Goal: Communication & Community: Answer question/provide support

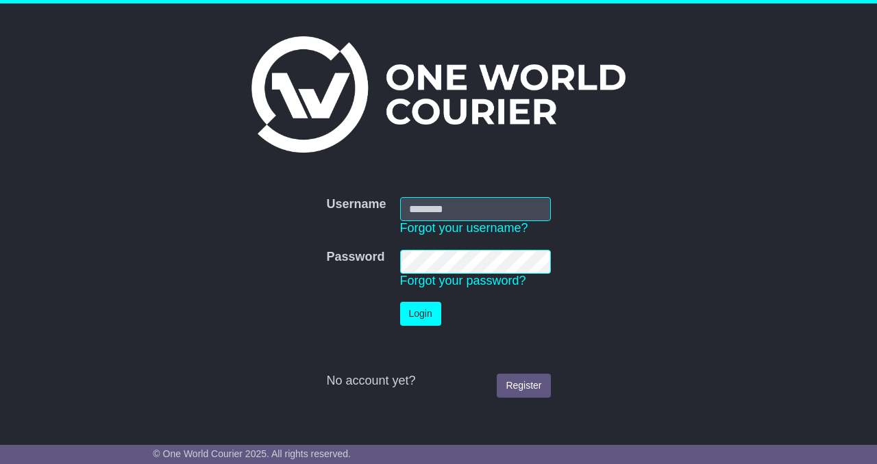
type input "**********"
click at [422, 327] on td "Login" at bounding box center [475, 314] width 164 height 38
click at [425, 321] on button "Login" at bounding box center [420, 314] width 41 height 24
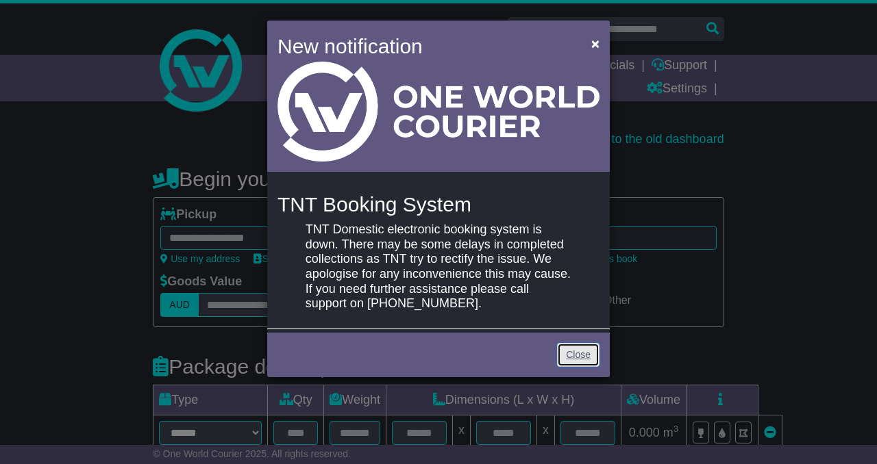
click at [575, 353] on link "Close" at bounding box center [578, 355] width 42 height 24
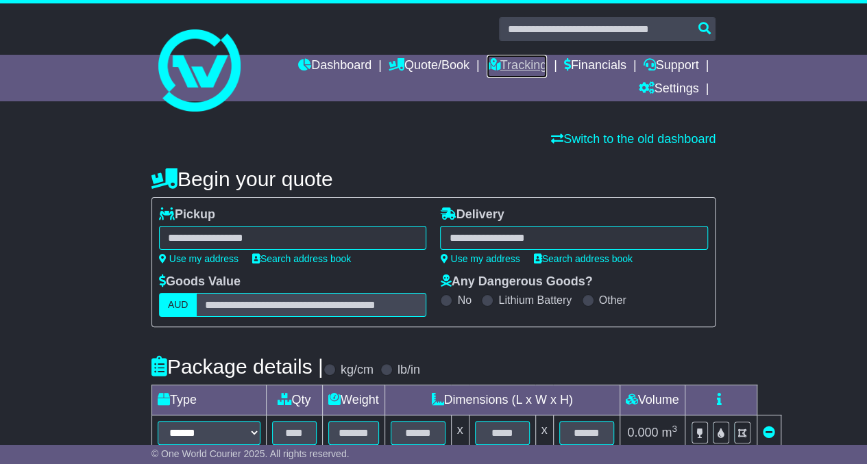
click at [519, 65] on link "Tracking" at bounding box center [516, 66] width 60 height 23
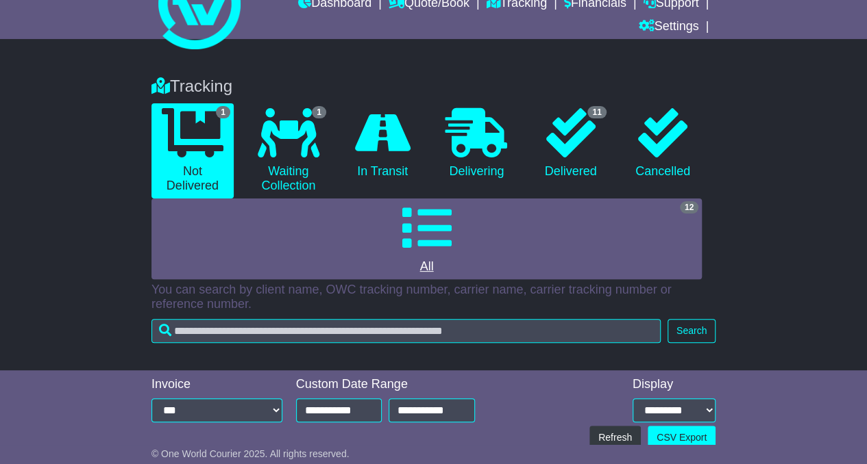
scroll to position [61, 0]
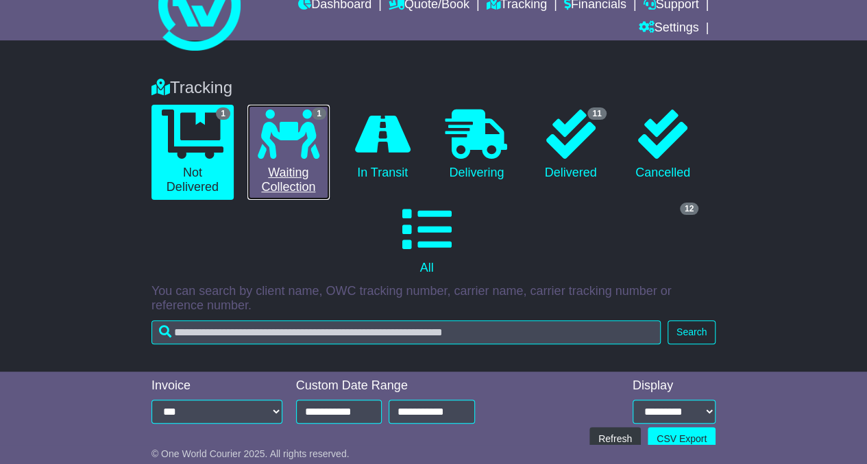
click at [310, 160] on link "1 Waiting Collection" at bounding box center [288, 152] width 82 height 95
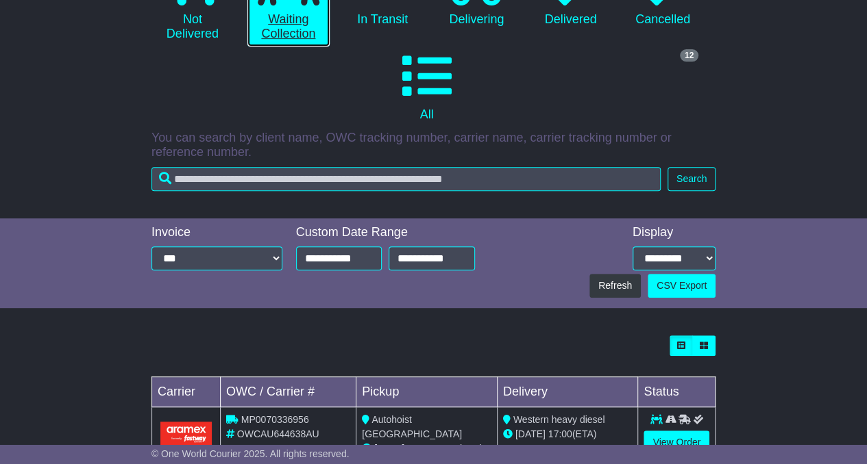
scroll to position [258, 0]
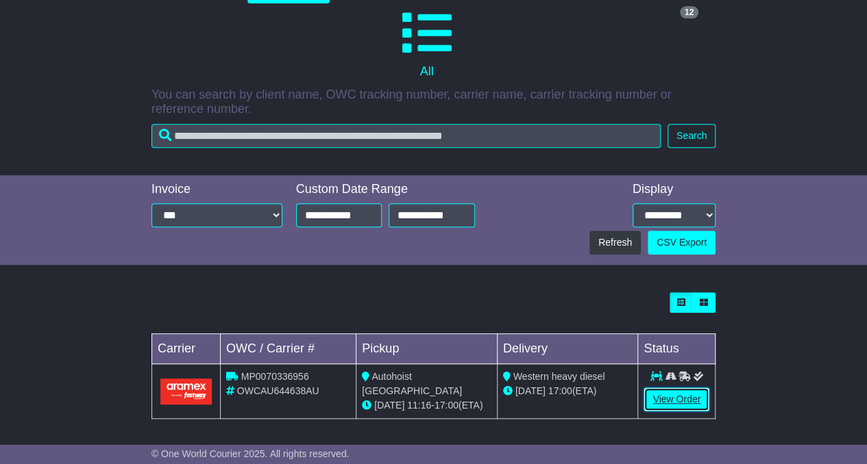
click at [686, 404] on link "View Order" at bounding box center [676, 400] width 66 height 24
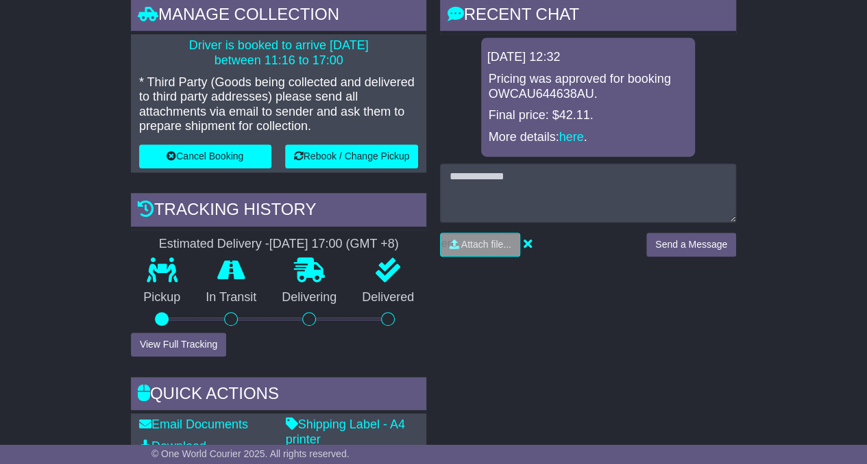
scroll to position [397, 0]
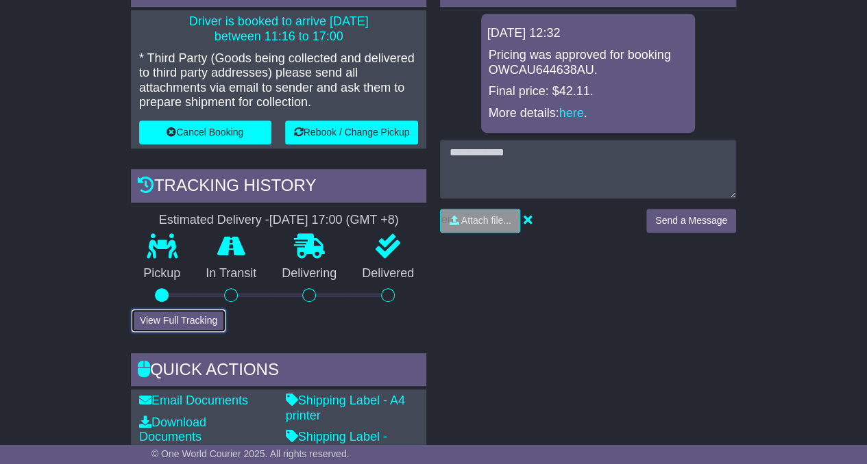
click at [189, 313] on button "View Full Tracking" at bounding box center [178, 321] width 95 height 24
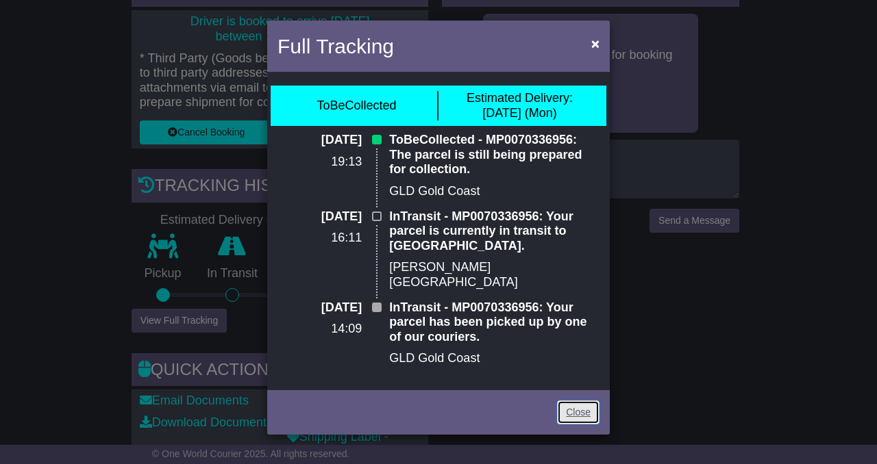
click at [575, 401] on link "Close" at bounding box center [578, 413] width 42 height 24
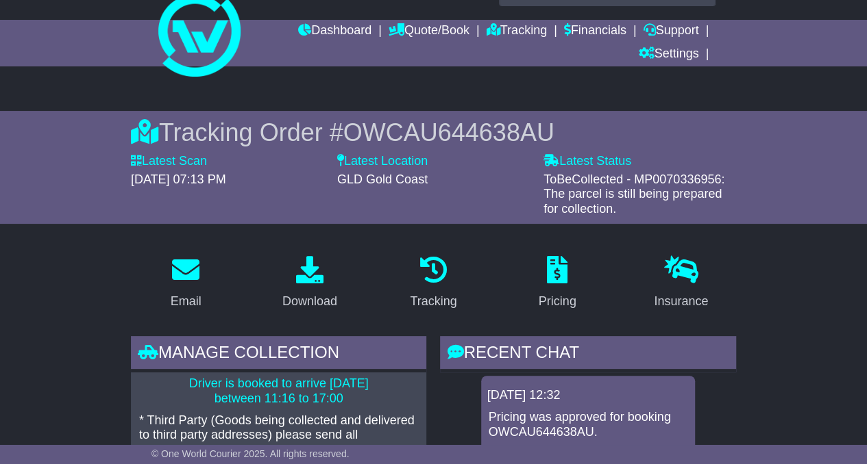
scroll to position [0, 0]
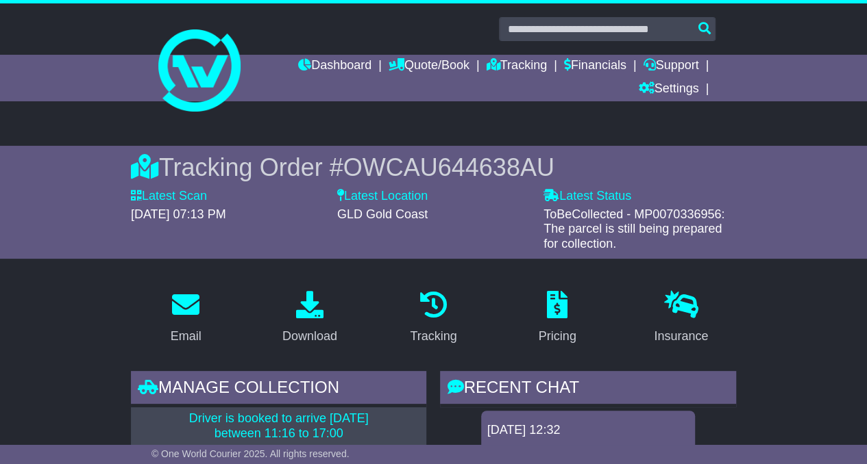
click at [459, 195] on div "Latest Location GLD Gold Coast" at bounding box center [433, 205] width 192 height 33
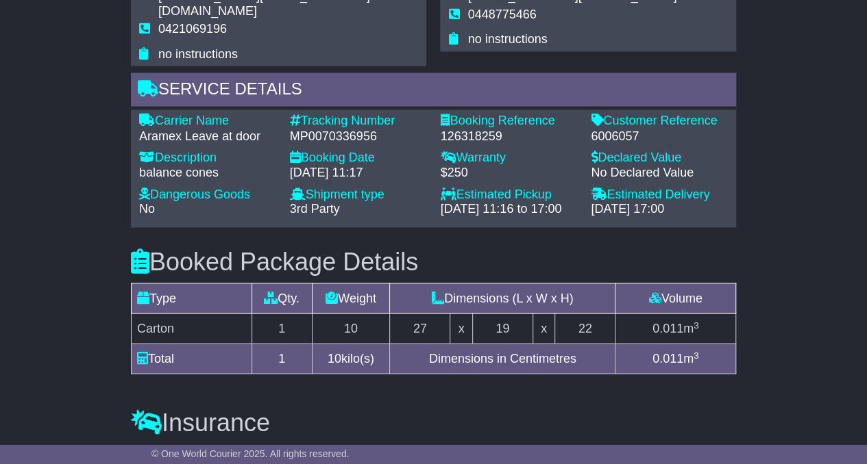
scroll to position [1169, 0]
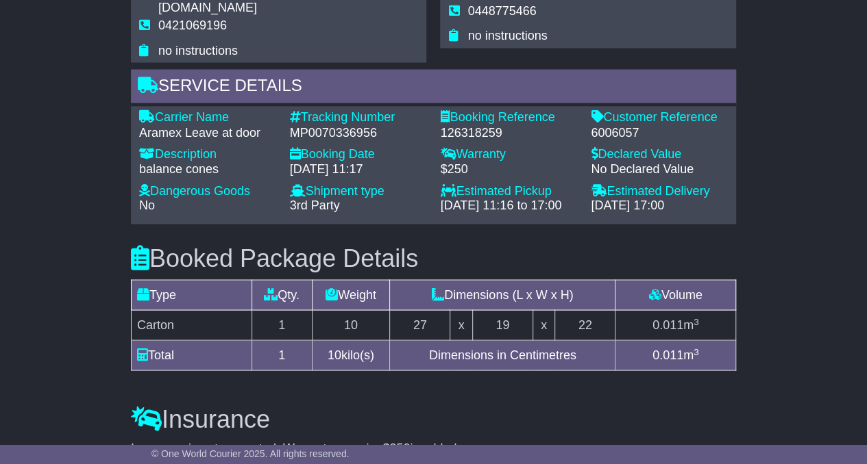
click at [333, 125] on div "MP0070336956" at bounding box center [358, 132] width 137 height 15
copy div "MP0070336956"
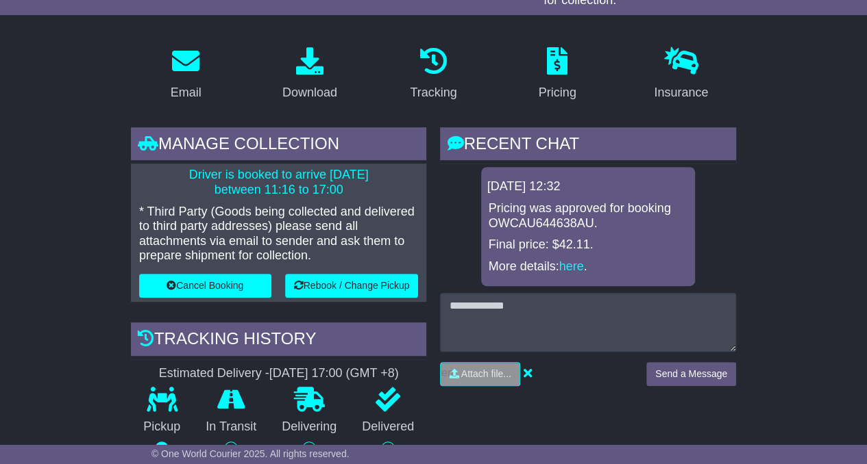
scroll to position [243, 0]
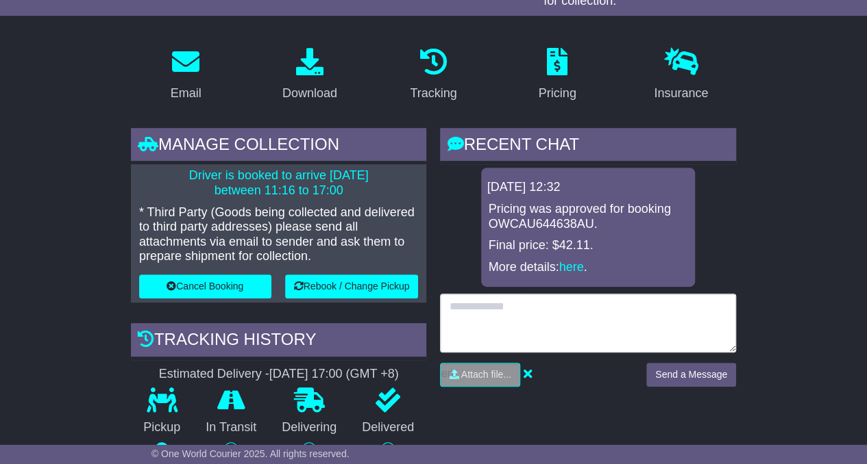
click at [563, 298] on textarea at bounding box center [588, 323] width 296 height 59
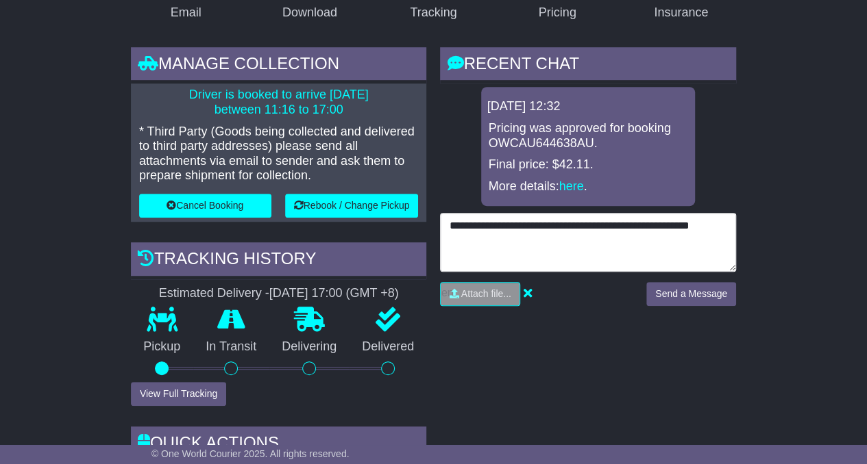
scroll to position [326, 0]
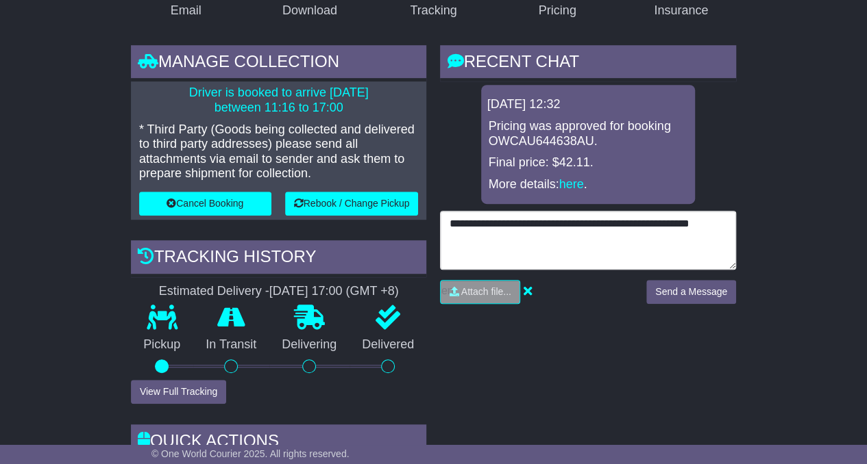
paste textarea "**********"
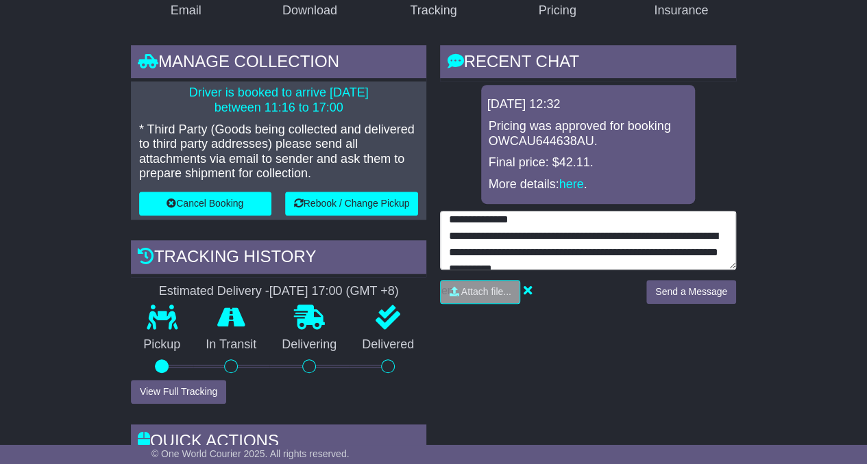
scroll to position [0, 0]
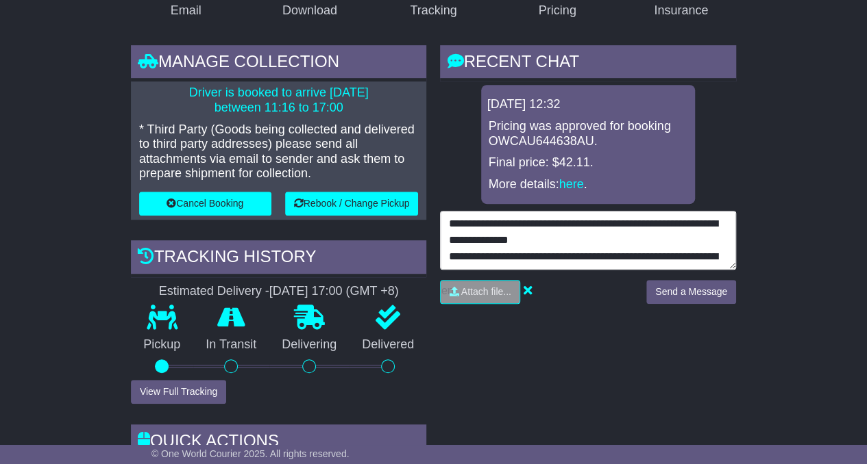
drag, startPoint x: 647, startPoint y: 220, endPoint x: 722, endPoint y: 220, distance: 75.3
click at [722, 220] on textarea "**********" at bounding box center [588, 240] width 296 height 58
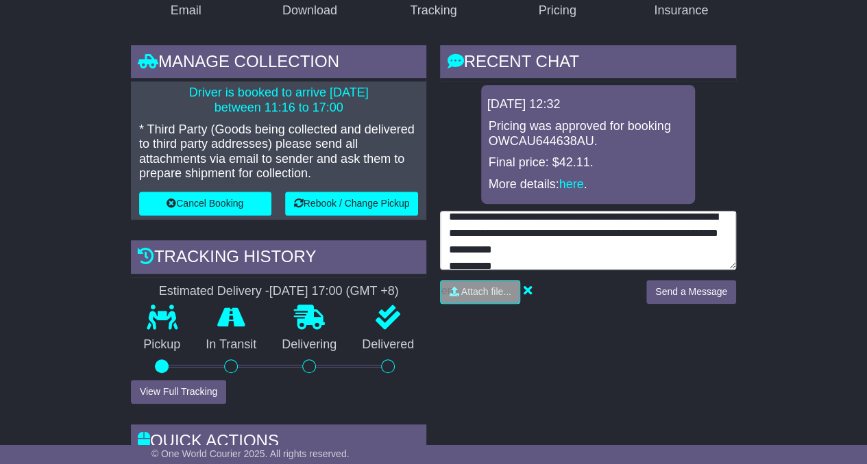
scroll to position [82, 0]
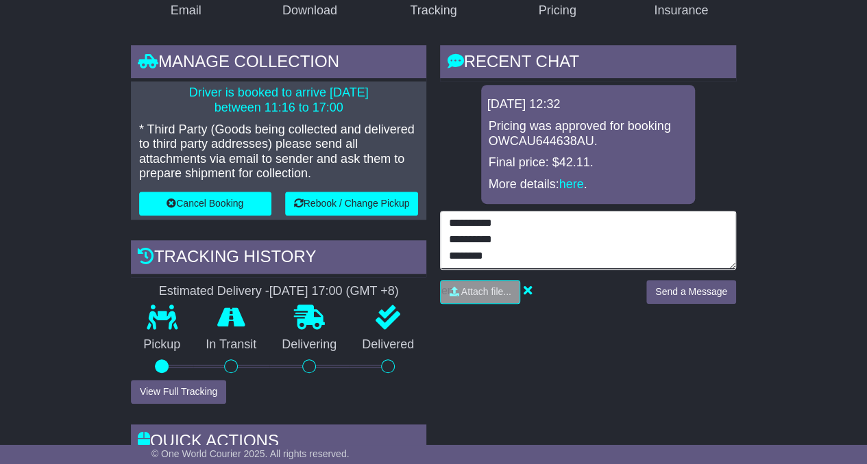
click at [636, 256] on textarea "**********" at bounding box center [588, 240] width 296 height 58
paste textarea "**********"
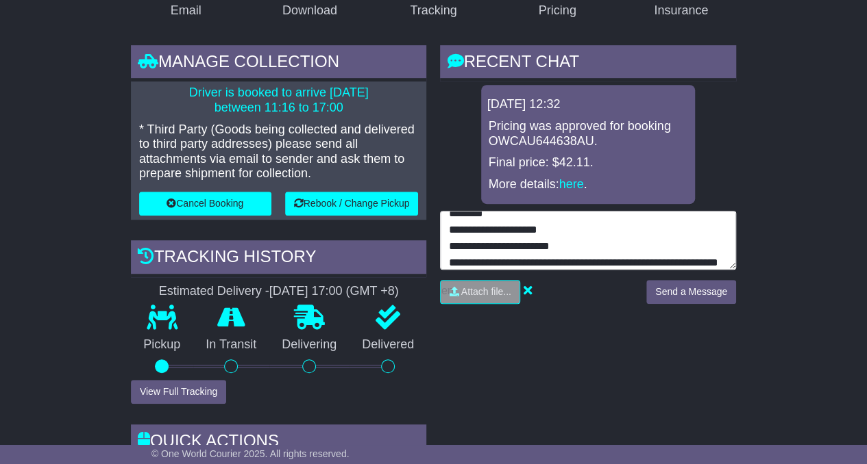
scroll to position [191, 0]
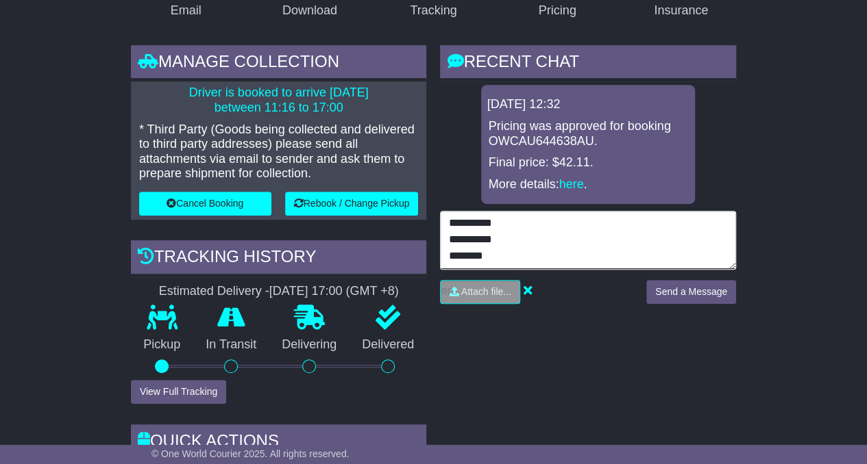
type textarea "**********"
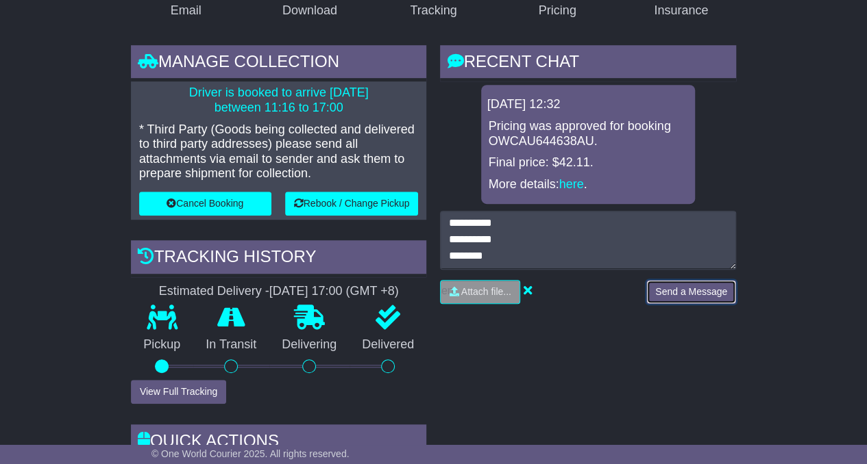
click at [680, 288] on button "Send a Message" at bounding box center [691, 292] width 90 height 24
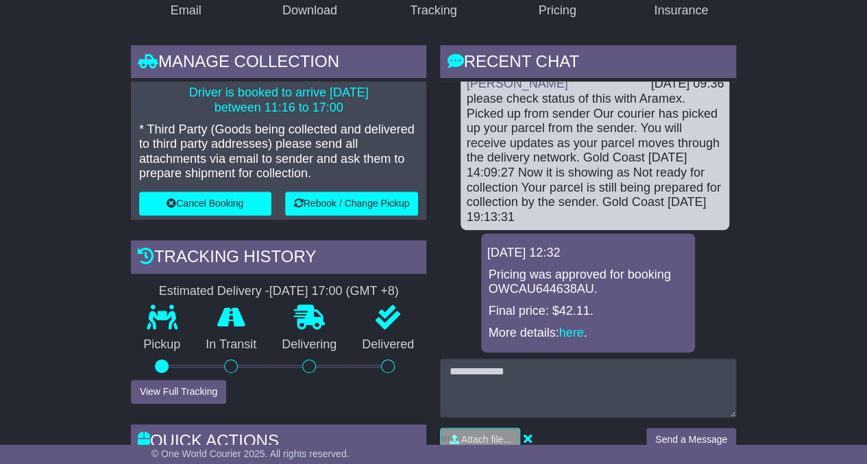
scroll to position [0, 0]
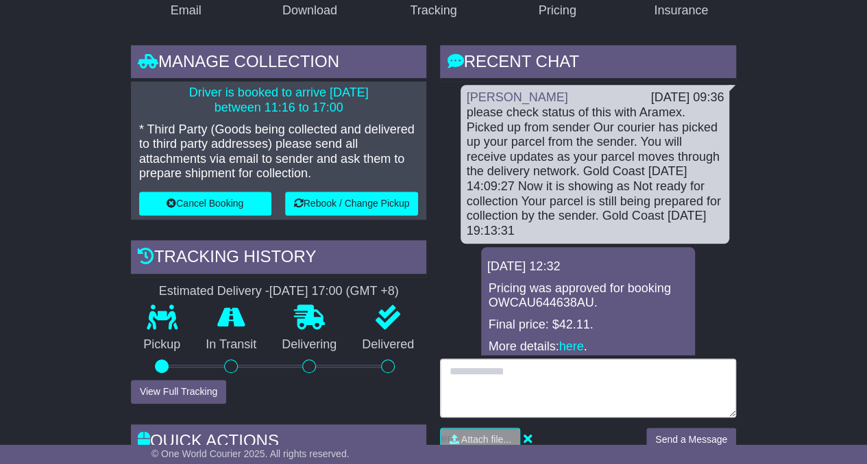
click at [595, 377] on textarea at bounding box center [588, 388] width 296 height 59
type textarea "*"
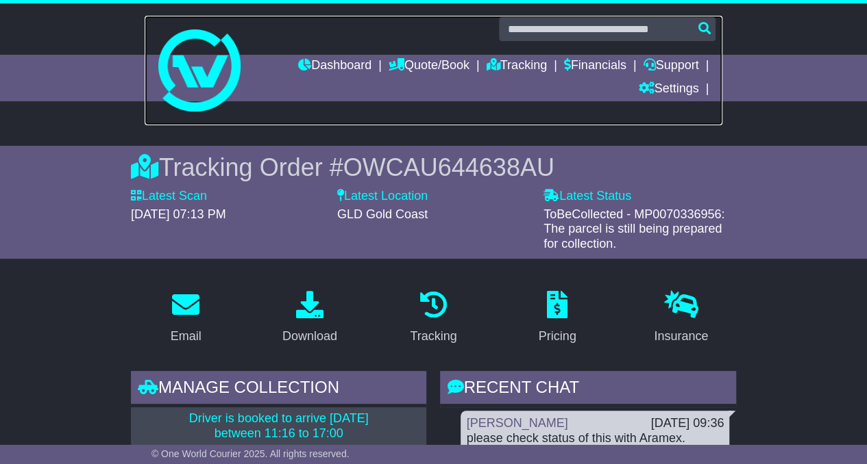
click at [315, 53] on link at bounding box center [433, 71] width 577 height 110
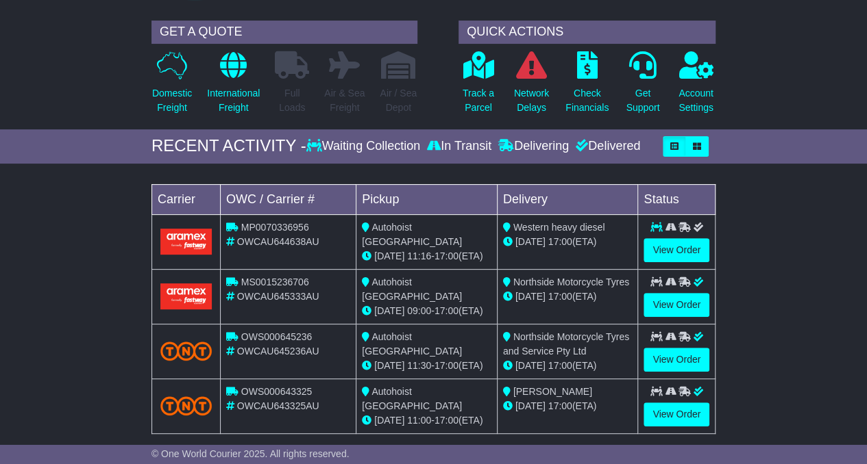
scroll to position [123, 0]
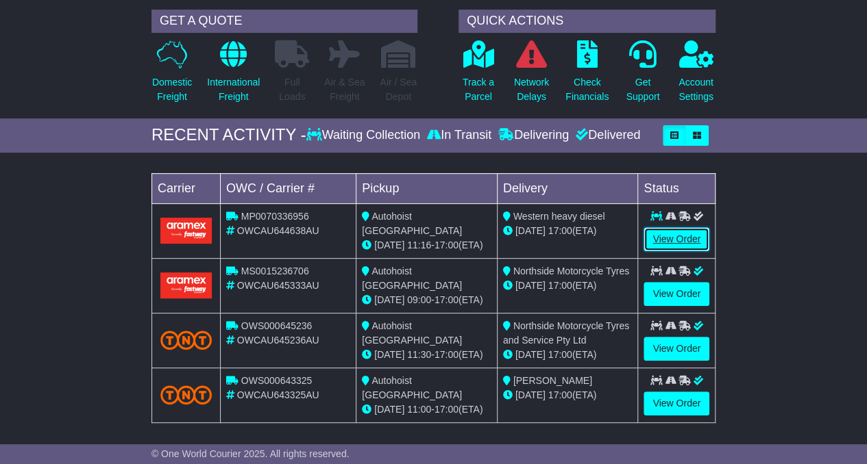
click at [663, 236] on link "View Order" at bounding box center [676, 239] width 66 height 24
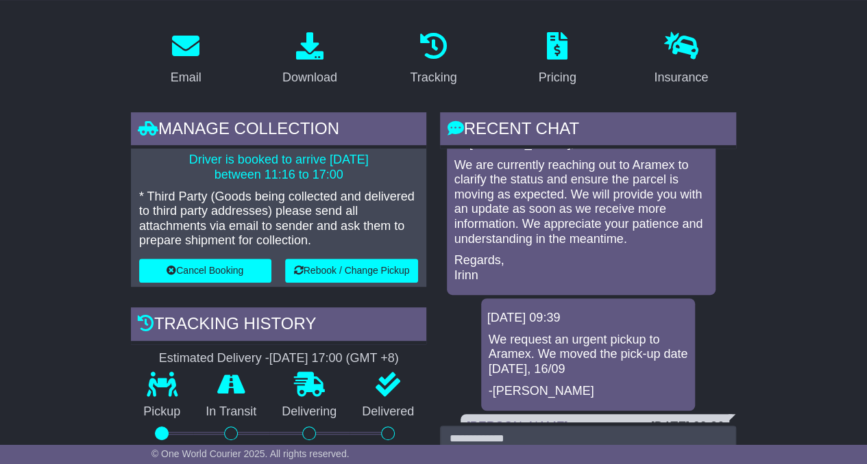
scroll to position [29, 0]
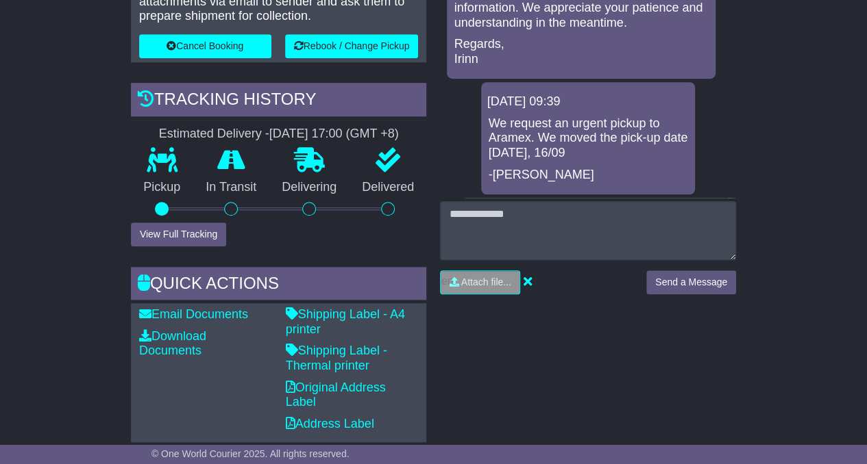
scroll to position [493, 0]
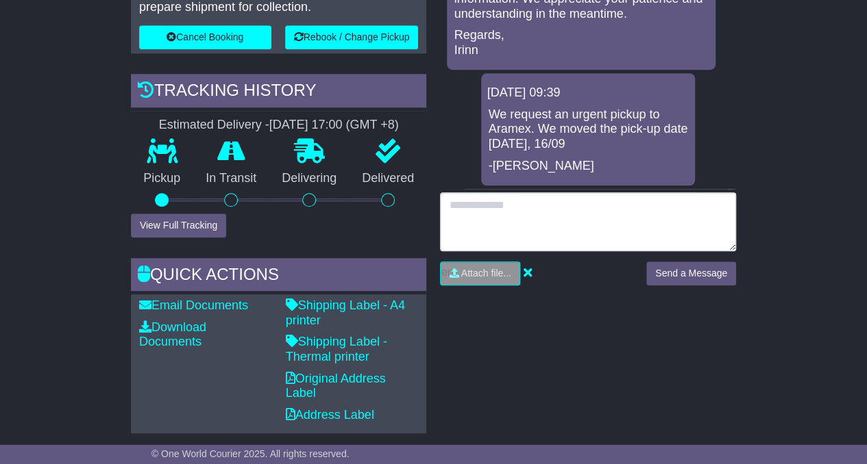
click at [604, 228] on textarea at bounding box center [588, 221] width 296 height 59
click at [673, 214] on textarea "**********" at bounding box center [588, 221] width 296 height 59
click at [704, 226] on textarea "**********" at bounding box center [588, 221] width 296 height 59
type textarea "**********"
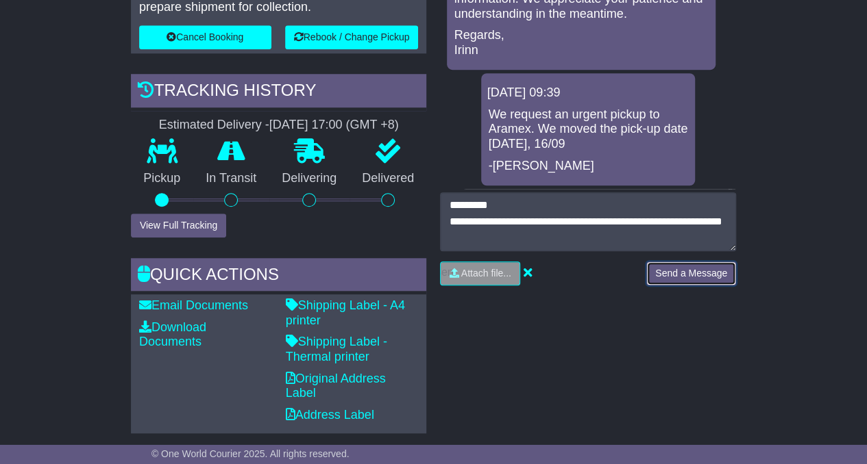
click at [687, 266] on button "Send a Message" at bounding box center [691, 274] width 90 height 24
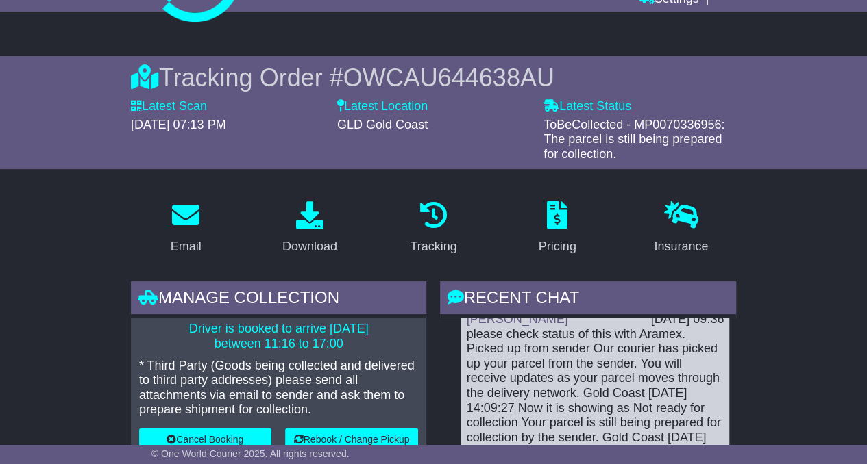
scroll to position [0, 0]
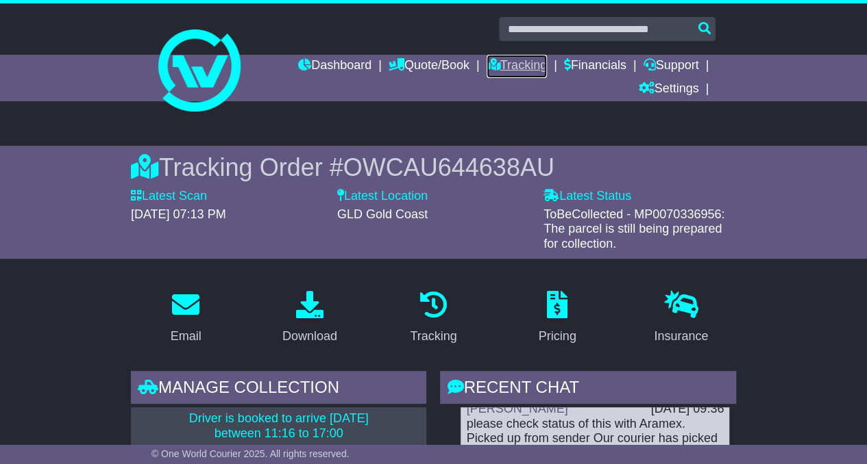
click at [492, 66] on link "Tracking" at bounding box center [516, 66] width 60 height 23
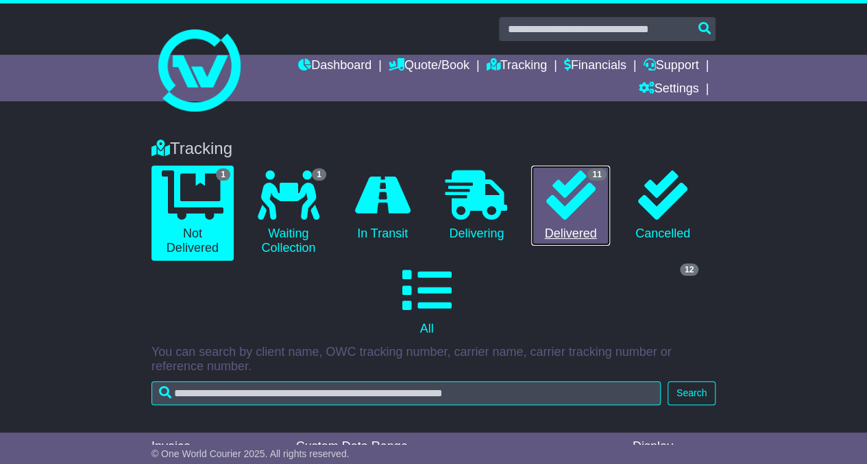
click at [565, 192] on icon at bounding box center [569, 195] width 49 height 49
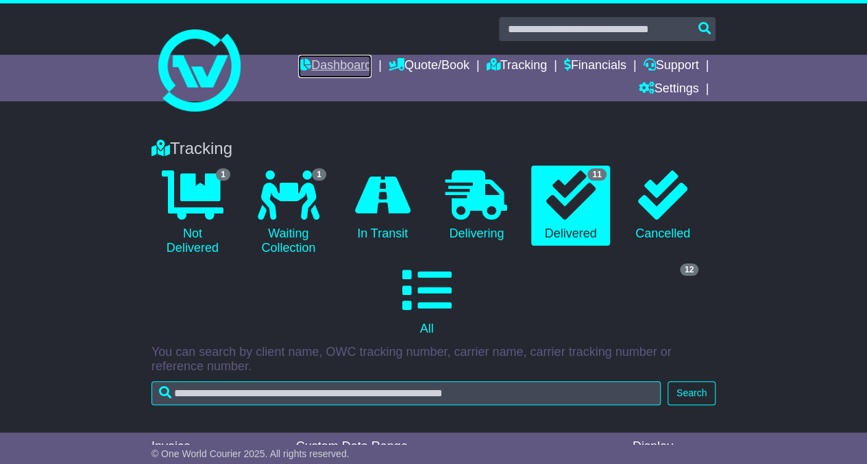
click at [329, 63] on link "Dashboard" at bounding box center [334, 66] width 73 height 23
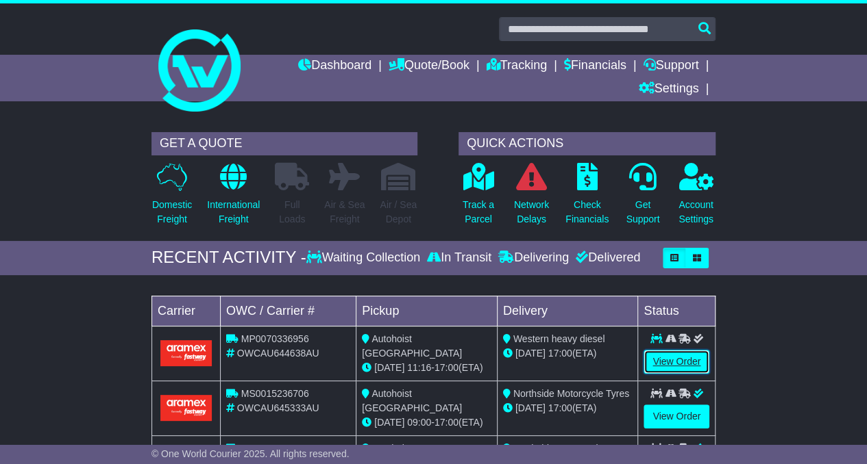
click at [662, 356] on link "View Order" at bounding box center [676, 362] width 66 height 24
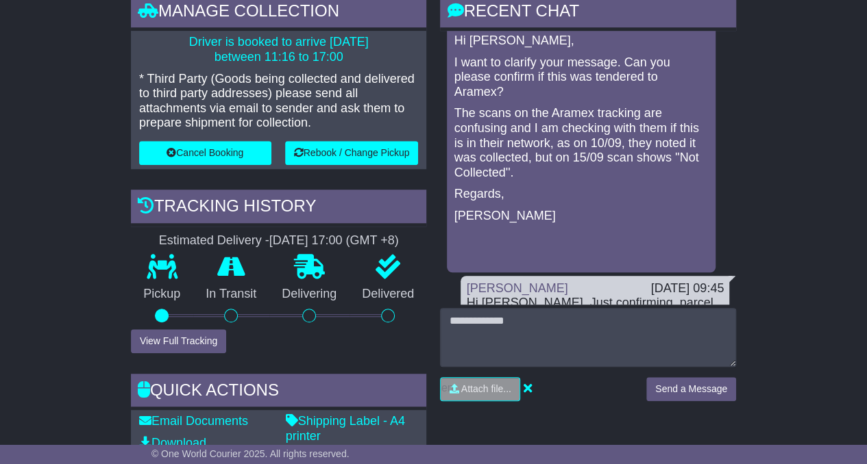
scroll to position [377, 0]
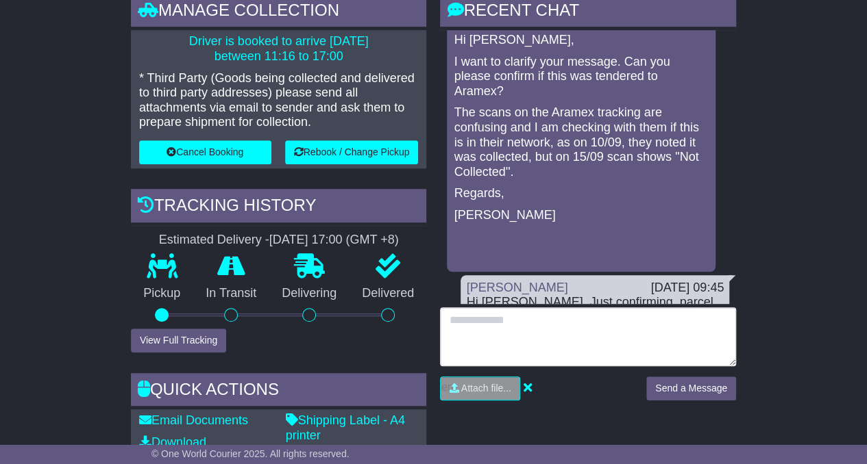
click at [651, 317] on textarea at bounding box center [588, 337] width 296 height 59
type textarea "**********"
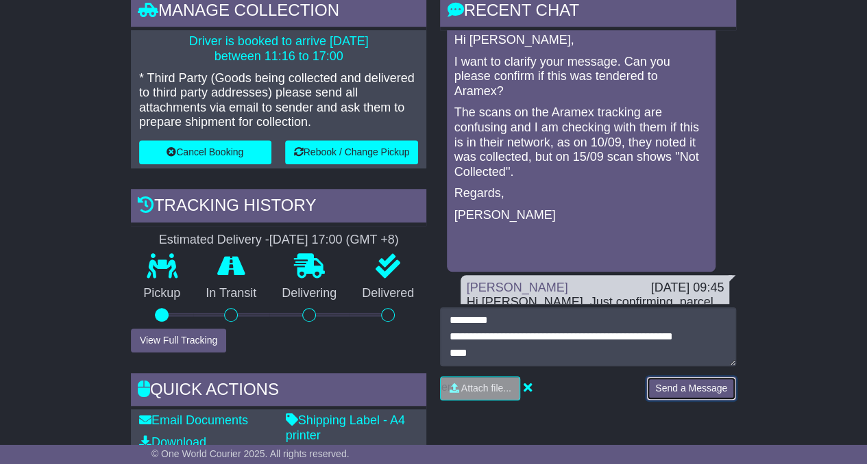
click at [685, 384] on button "Send a Message" at bounding box center [691, 389] width 90 height 24
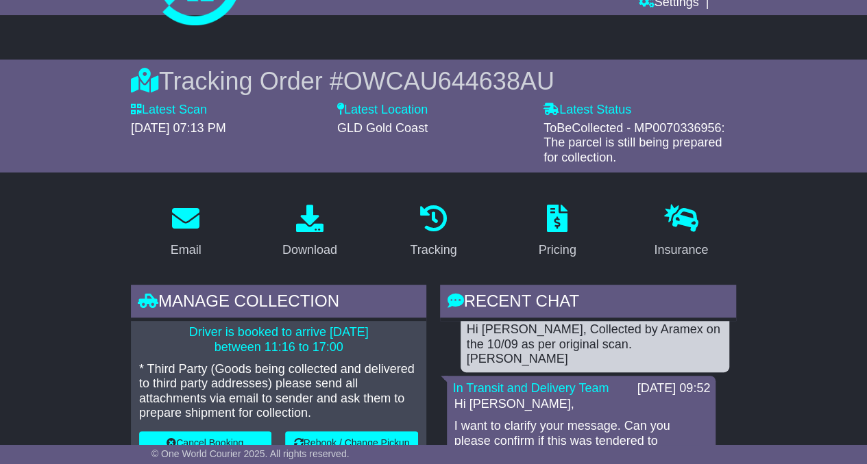
scroll to position [0, 0]
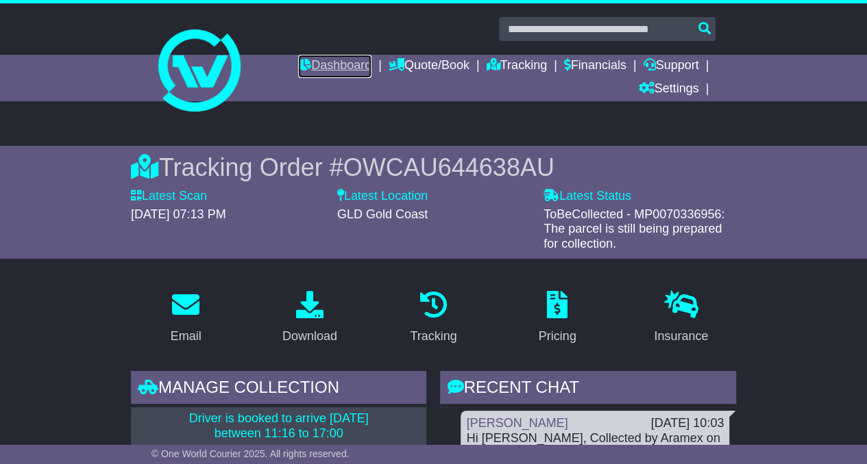
click at [335, 72] on link "Dashboard" at bounding box center [334, 66] width 73 height 23
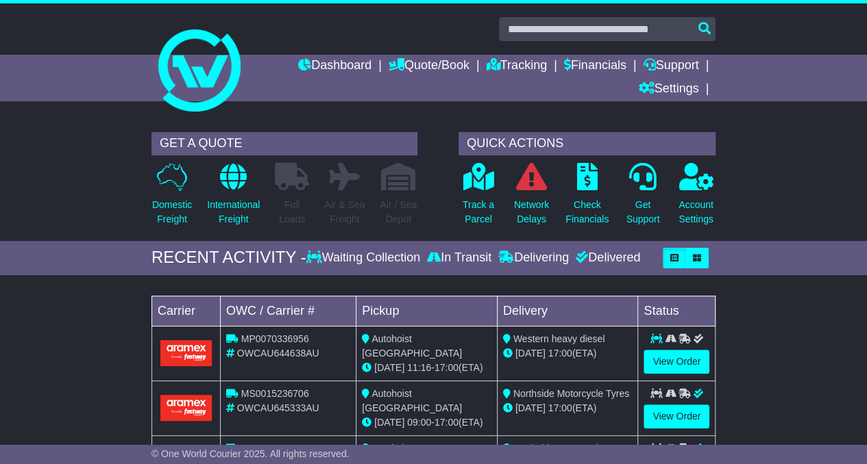
click at [73, 166] on div "GET A QUOTE Domestic Freight International Freight Full Loads Air & Sea Freight…" at bounding box center [433, 183] width 867 height 116
click at [336, 60] on link "Dashboard" at bounding box center [334, 66] width 73 height 23
click at [680, 361] on link "View Order" at bounding box center [676, 362] width 66 height 24
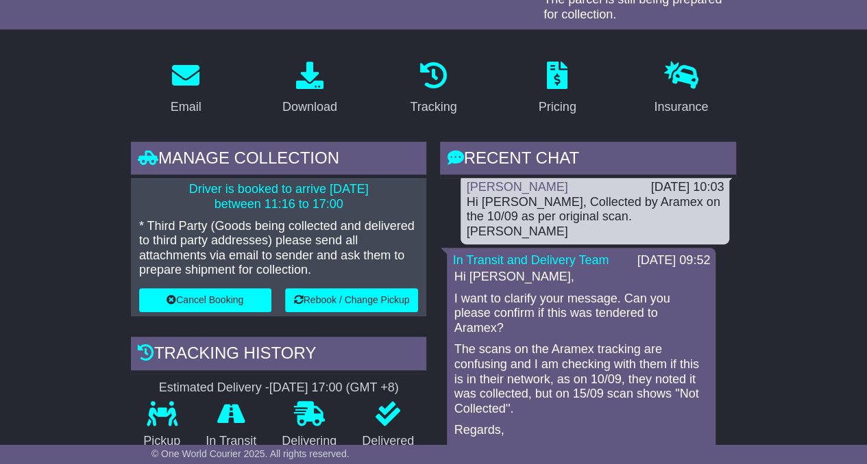
scroll to position [256, 0]
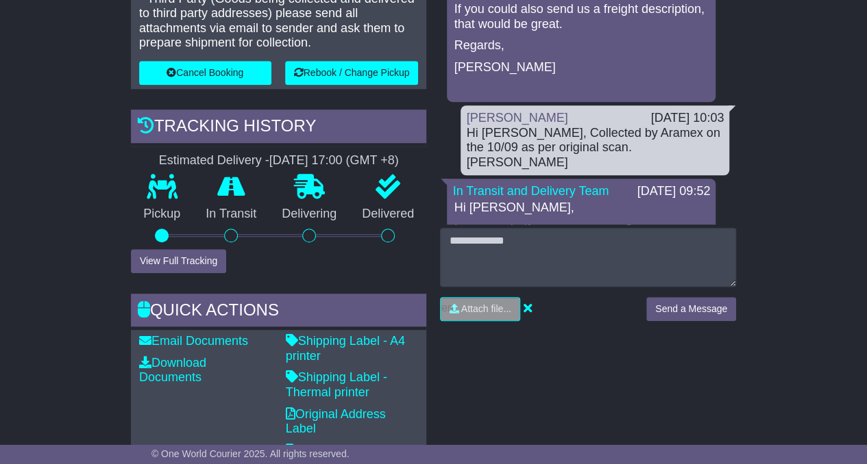
scroll to position [466, 0]
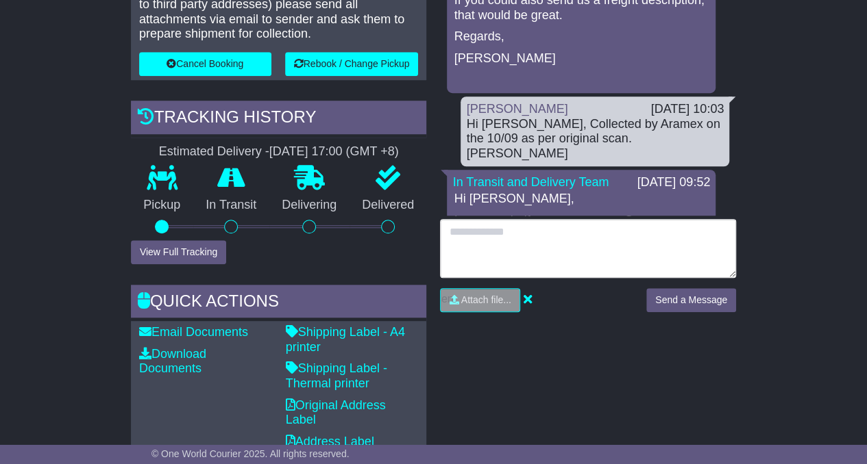
click at [608, 243] on textarea at bounding box center [588, 248] width 296 height 59
paste textarea "**********"
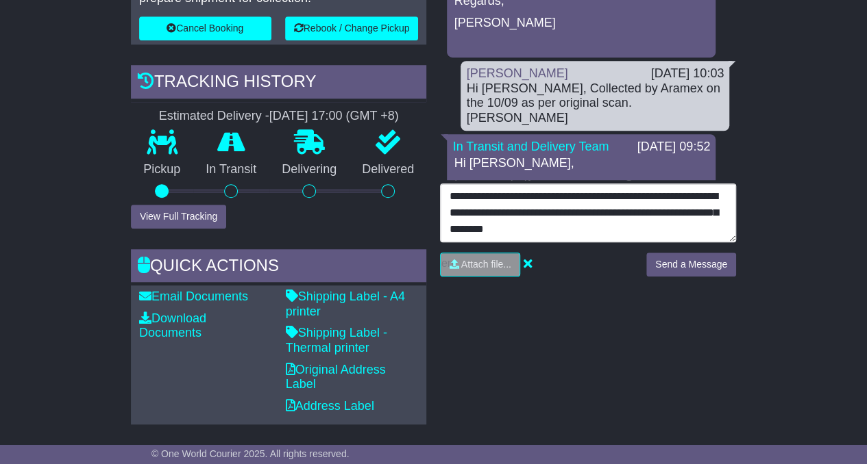
scroll to position [487, 0]
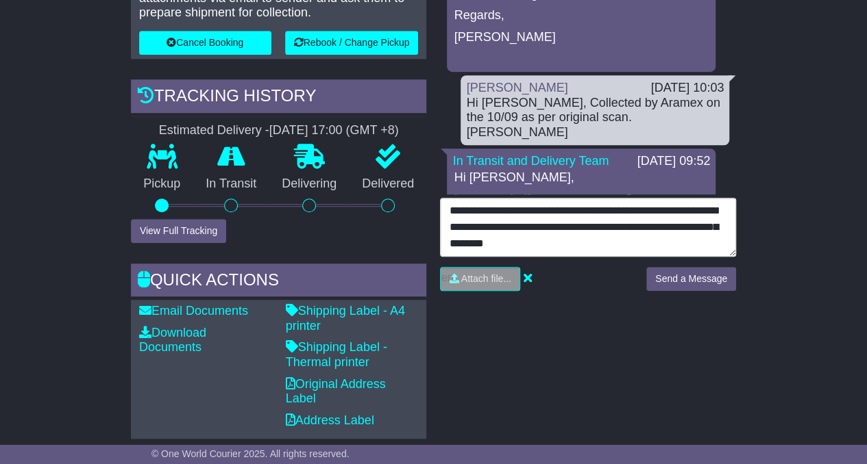
type textarea "**********"
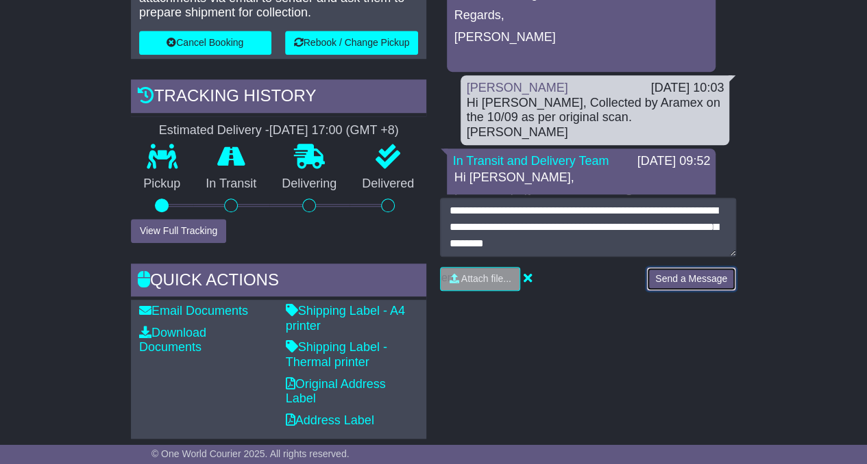
click at [670, 277] on button "Send a Message" at bounding box center [691, 279] width 90 height 24
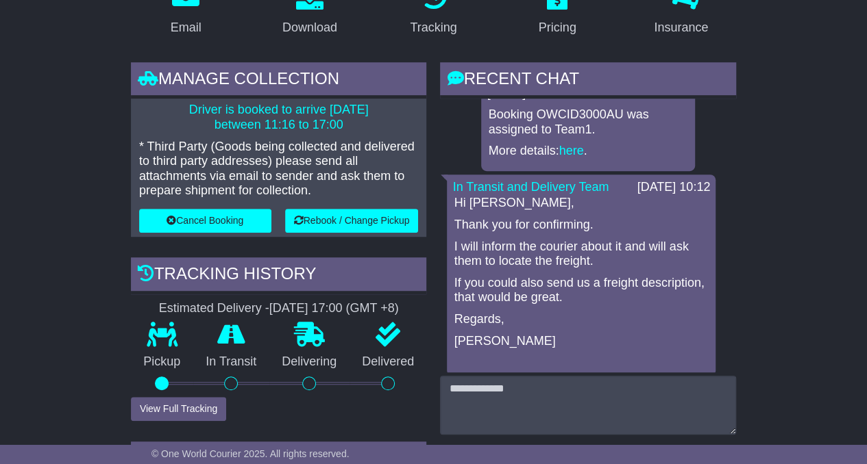
scroll to position [0, 0]
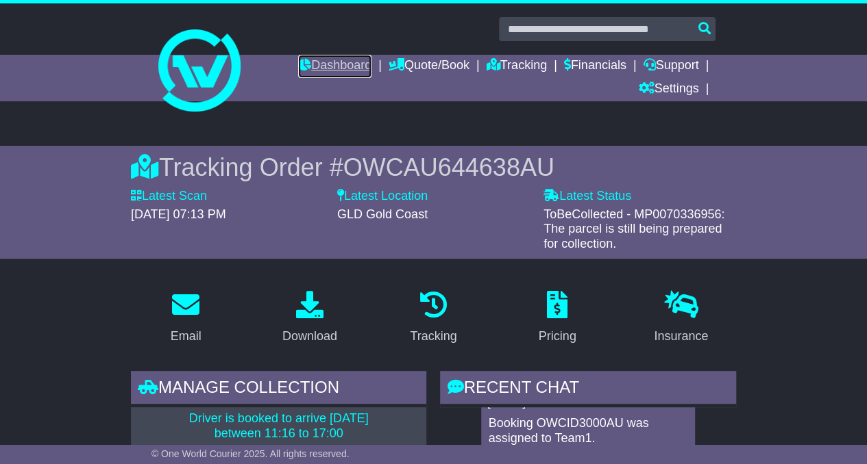
click at [314, 67] on link "Dashboard" at bounding box center [334, 66] width 73 height 23
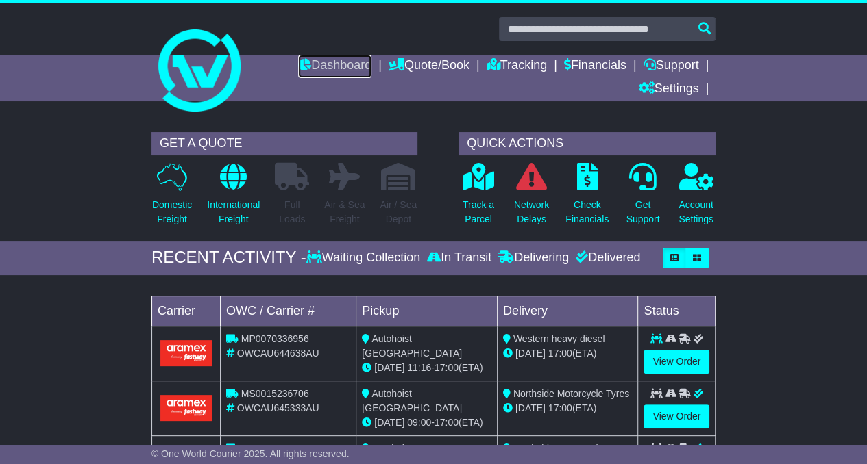
click at [332, 64] on link "Dashboard" at bounding box center [334, 66] width 73 height 23
